Goal: Information Seeking & Learning: Learn about a topic

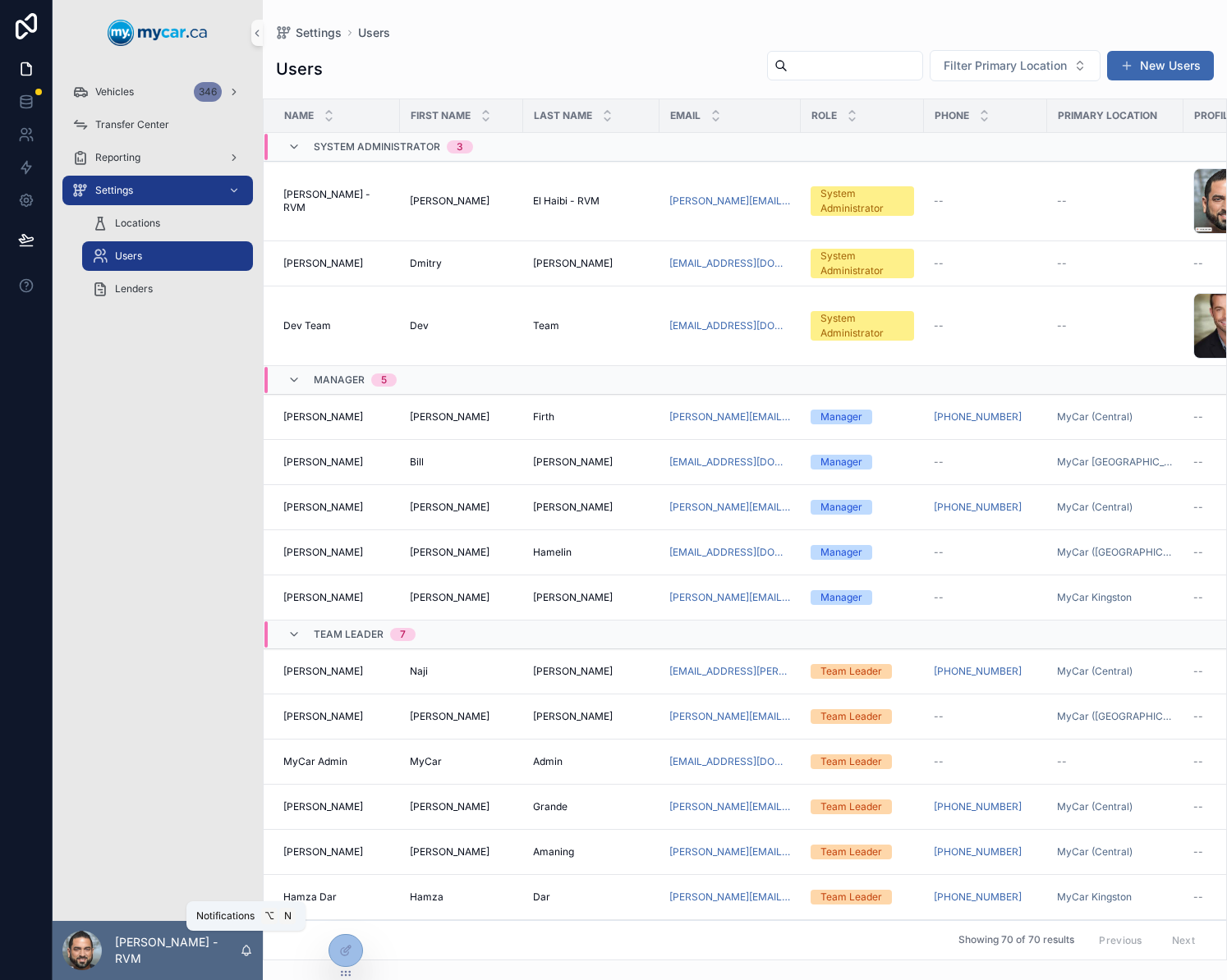
click at [249, 952] on icon "scrollable content" at bounding box center [247, 949] width 9 height 8
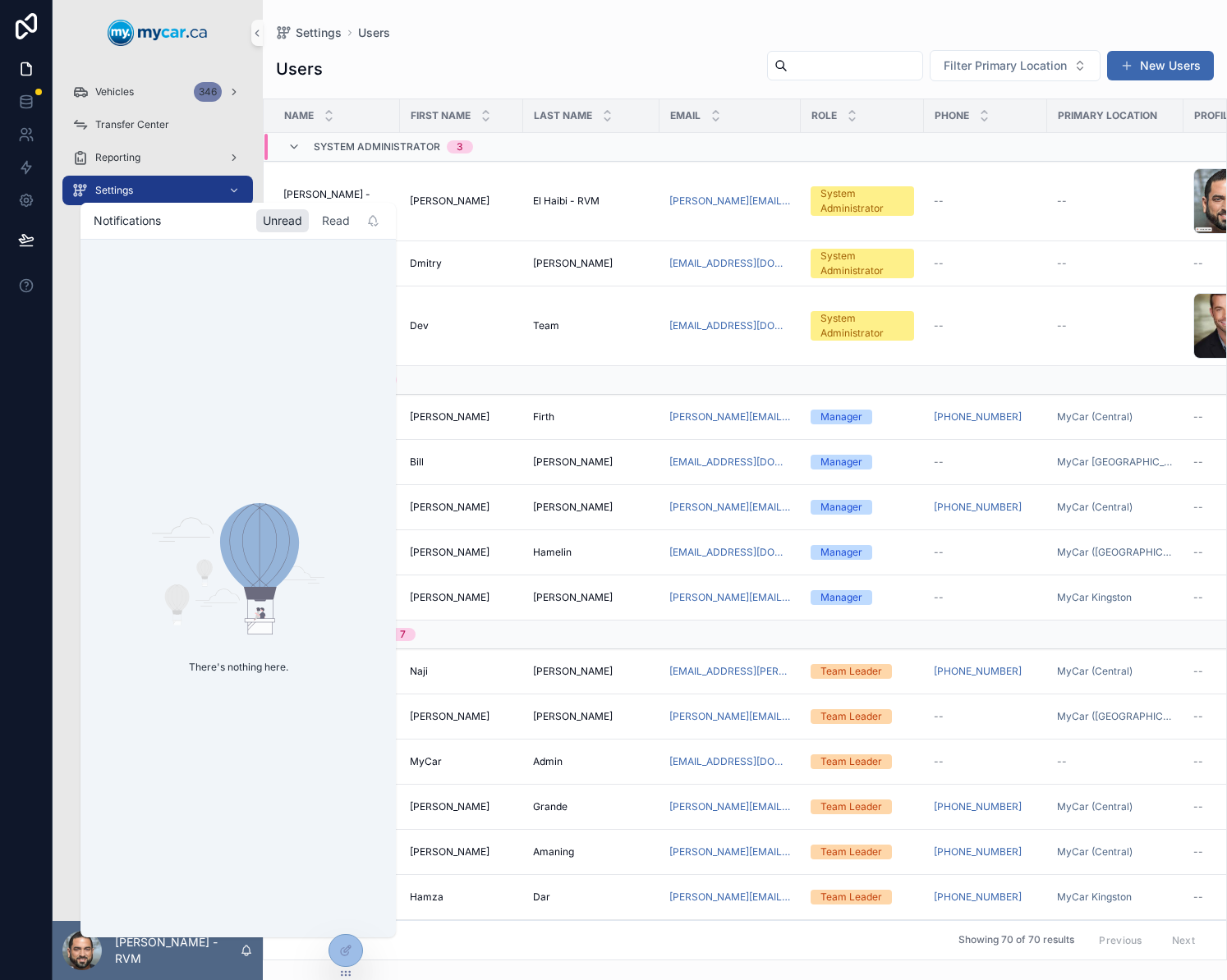
click at [324, 217] on div "Read" at bounding box center [335, 220] width 41 height 23
click at [229, 41] on link "scrollable content" at bounding box center [157, 33] width 190 height 26
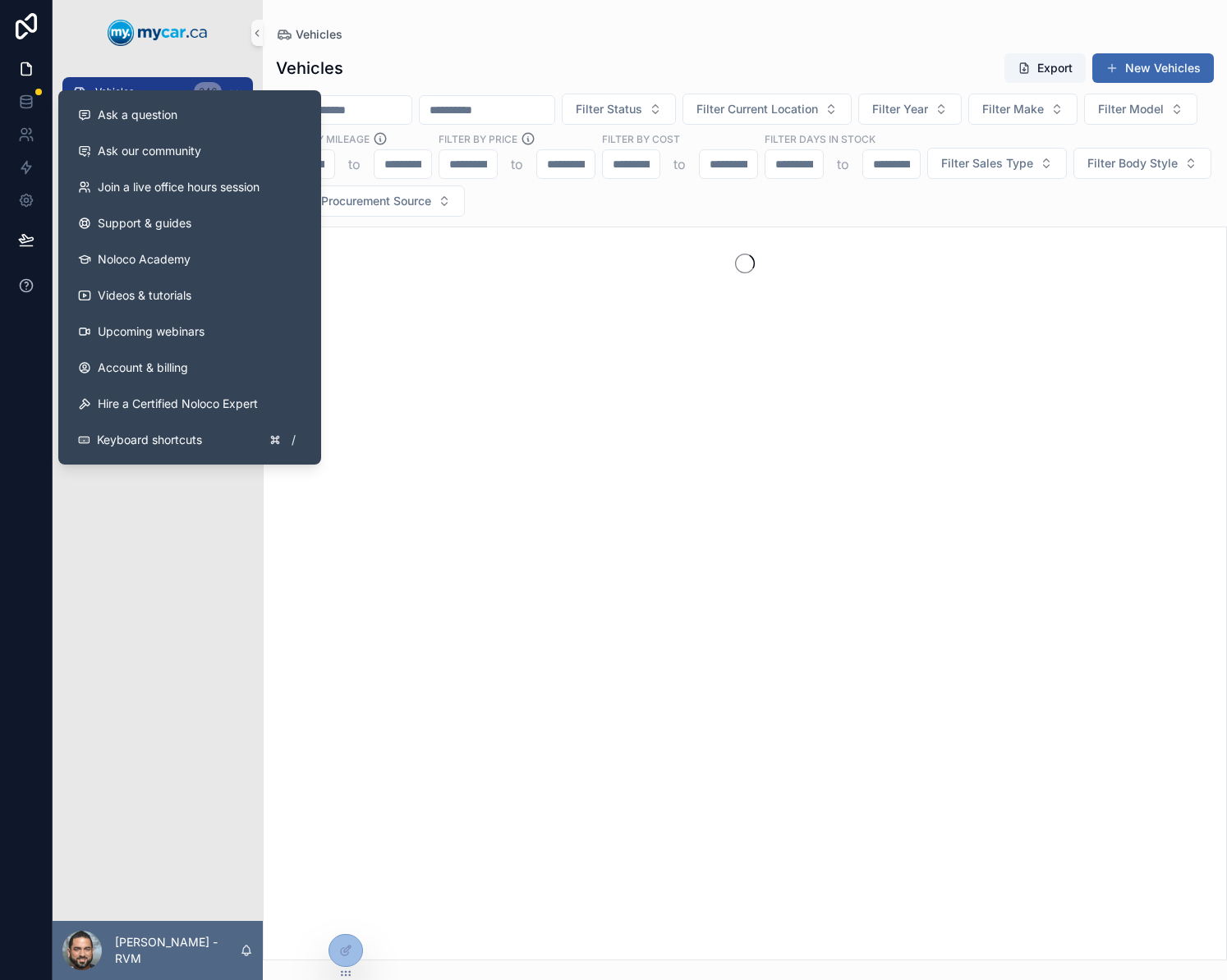
click at [25, 285] on icon at bounding box center [26, 286] width 16 height 16
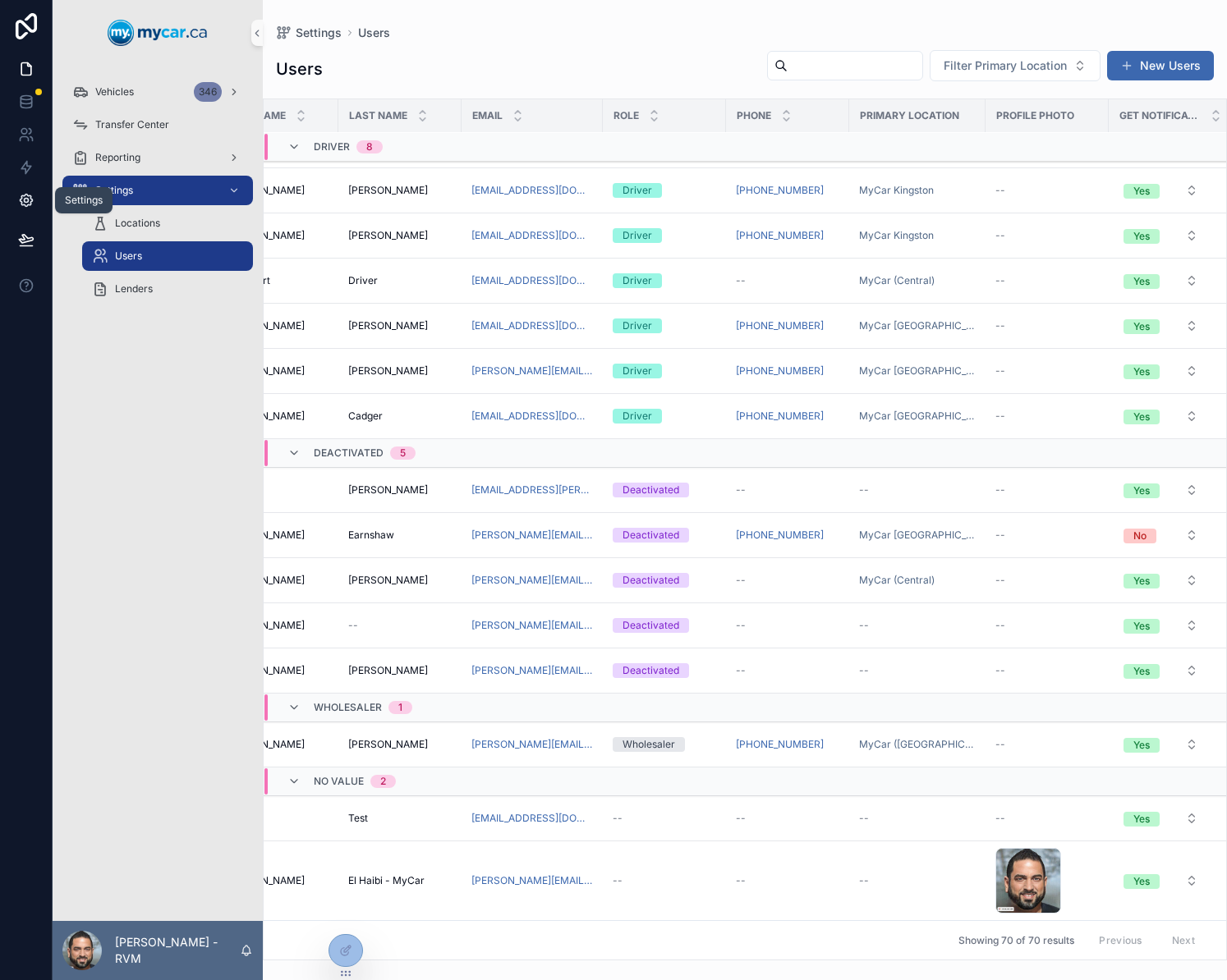
click at [26, 196] on icon at bounding box center [26, 200] width 16 height 16
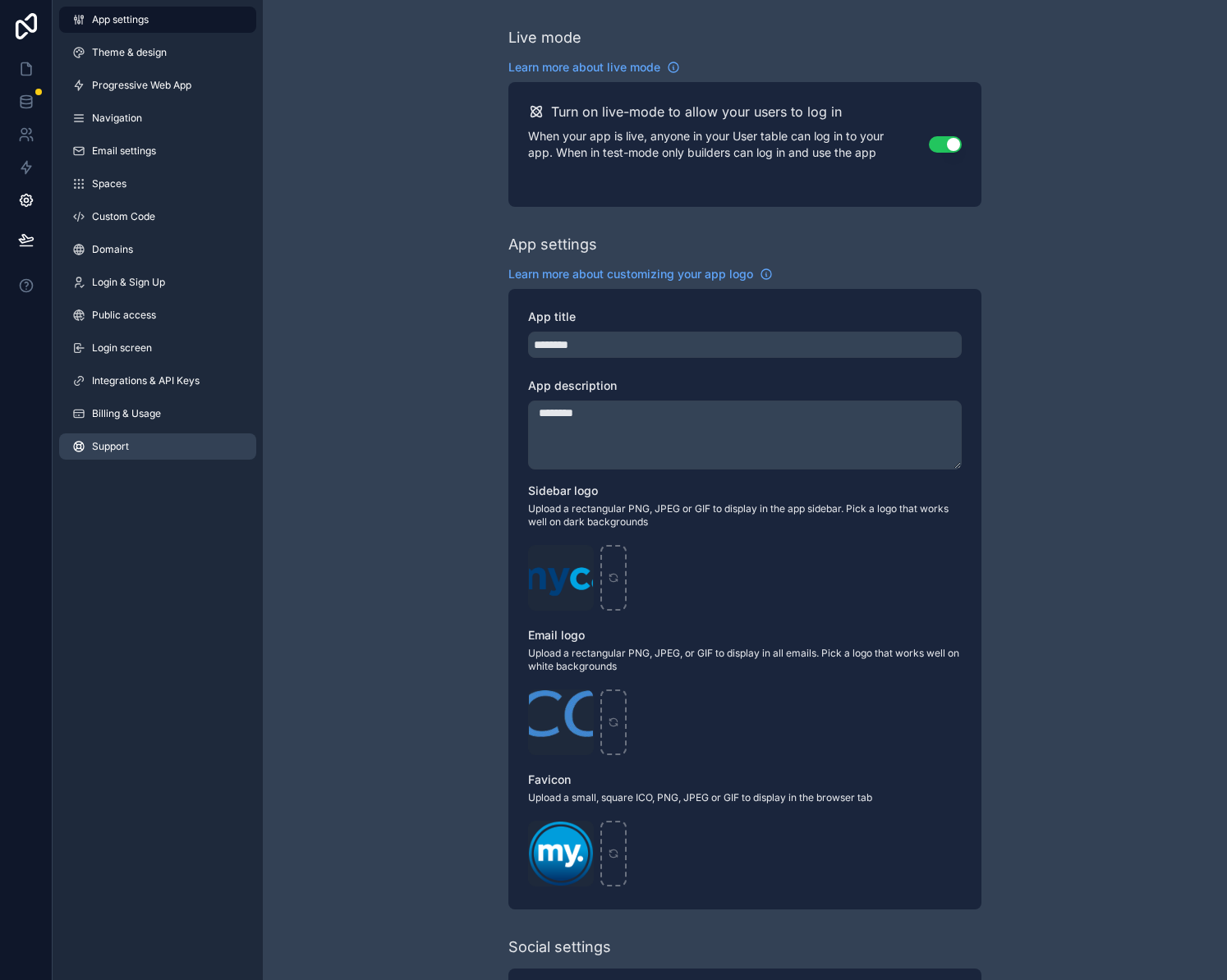
click at [135, 444] on link "Support" at bounding box center [157, 446] width 197 height 26
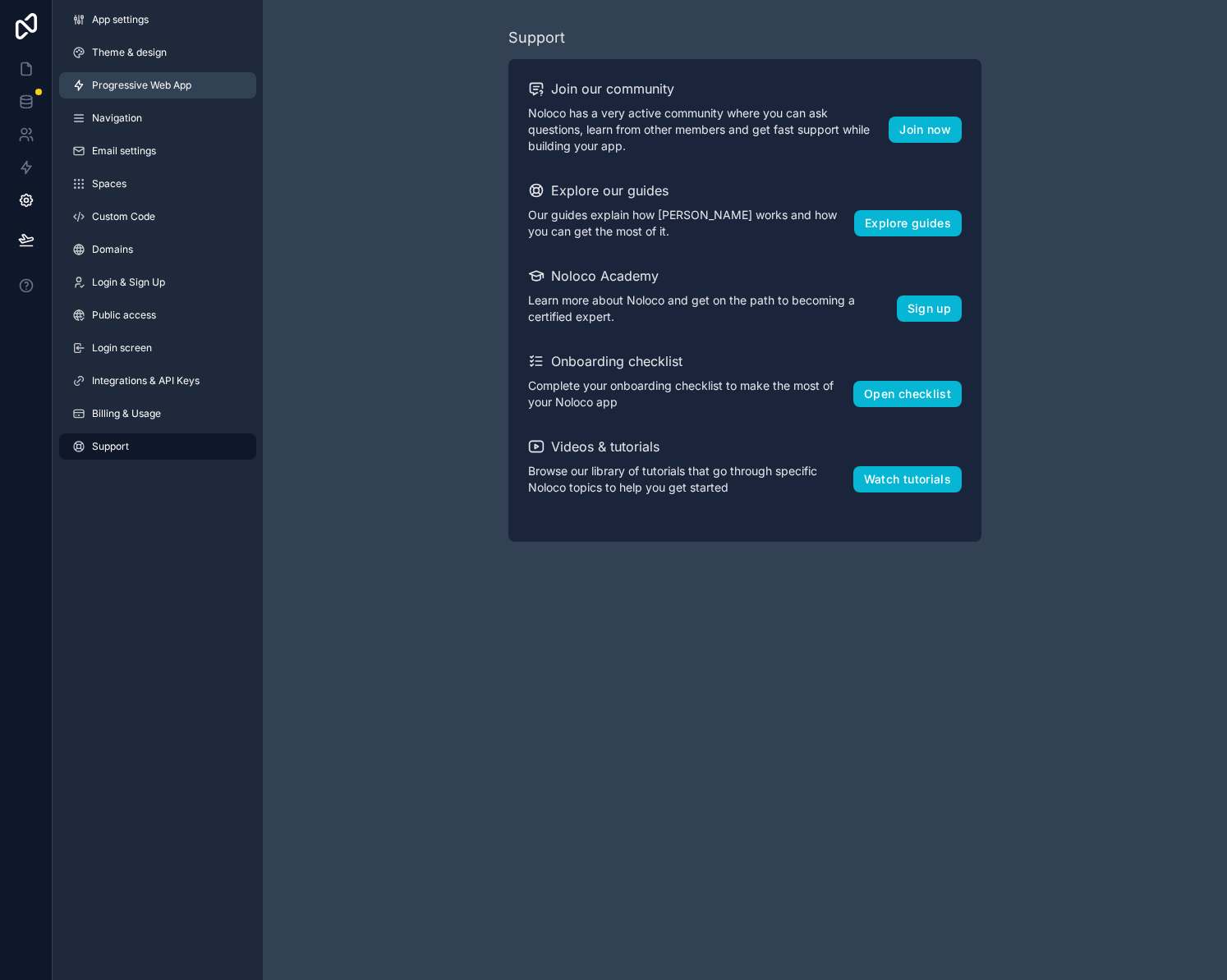
click at [176, 94] on link "Progressive Web App" at bounding box center [157, 85] width 197 height 26
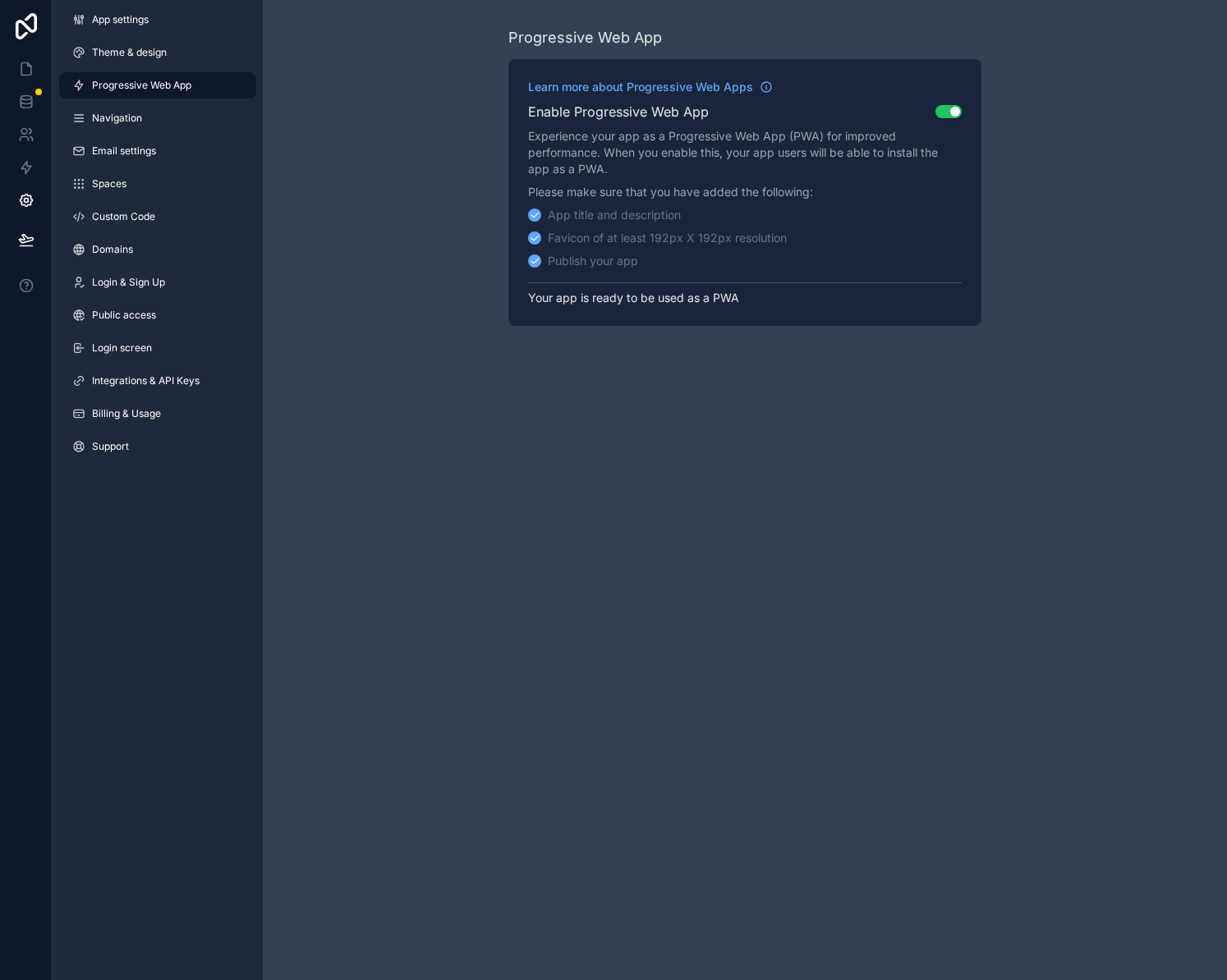
click at [1067, 94] on div "Progressive Web App Learn more about Progressive Web Apps Enable Progressive We…" at bounding box center [745, 176] width 964 height 352
